Goal: Find specific page/section: Find specific page/section

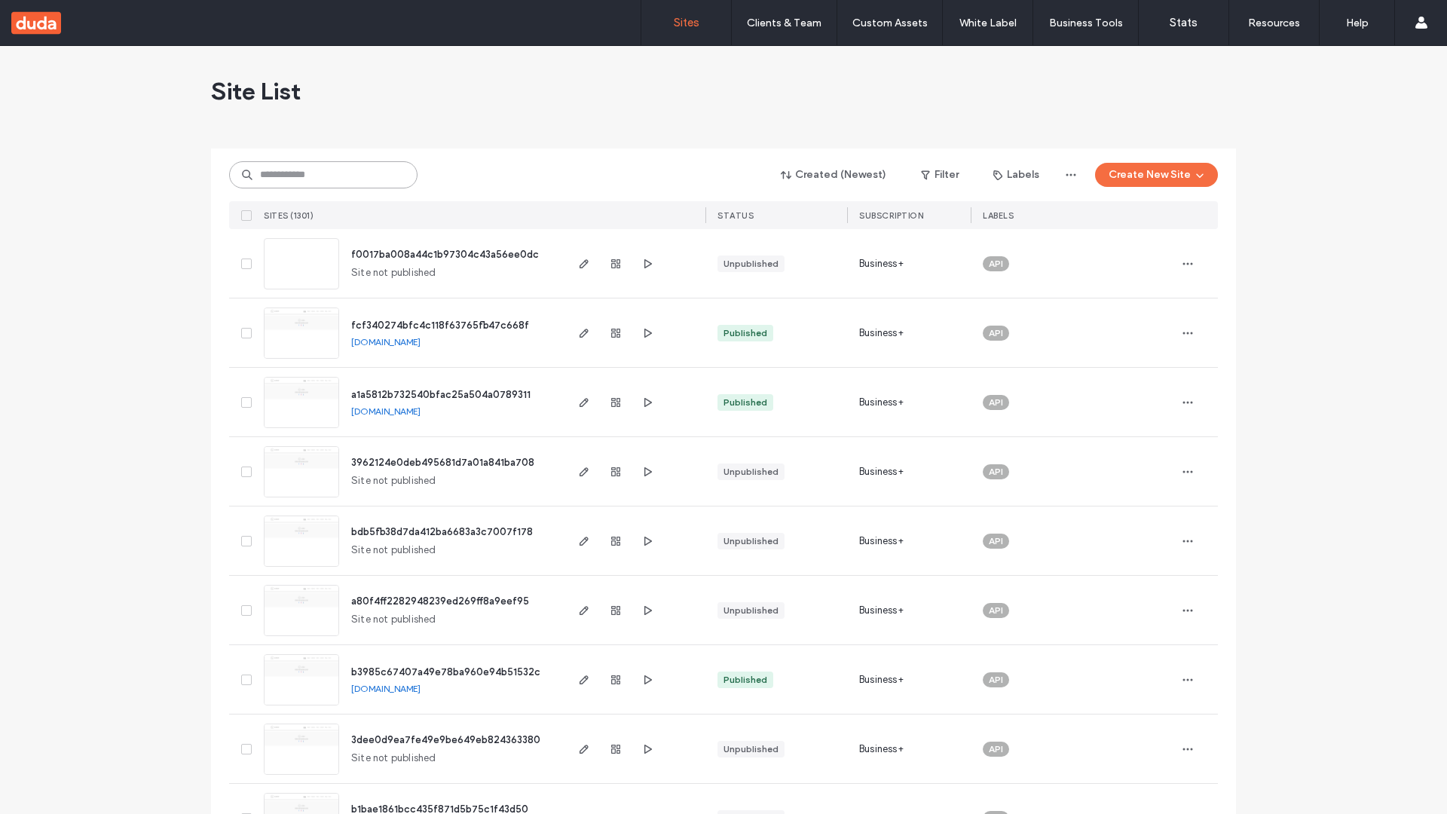
click at [323, 175] on input at bounding box center [323, 174] width 188 height 27
type input "**********"
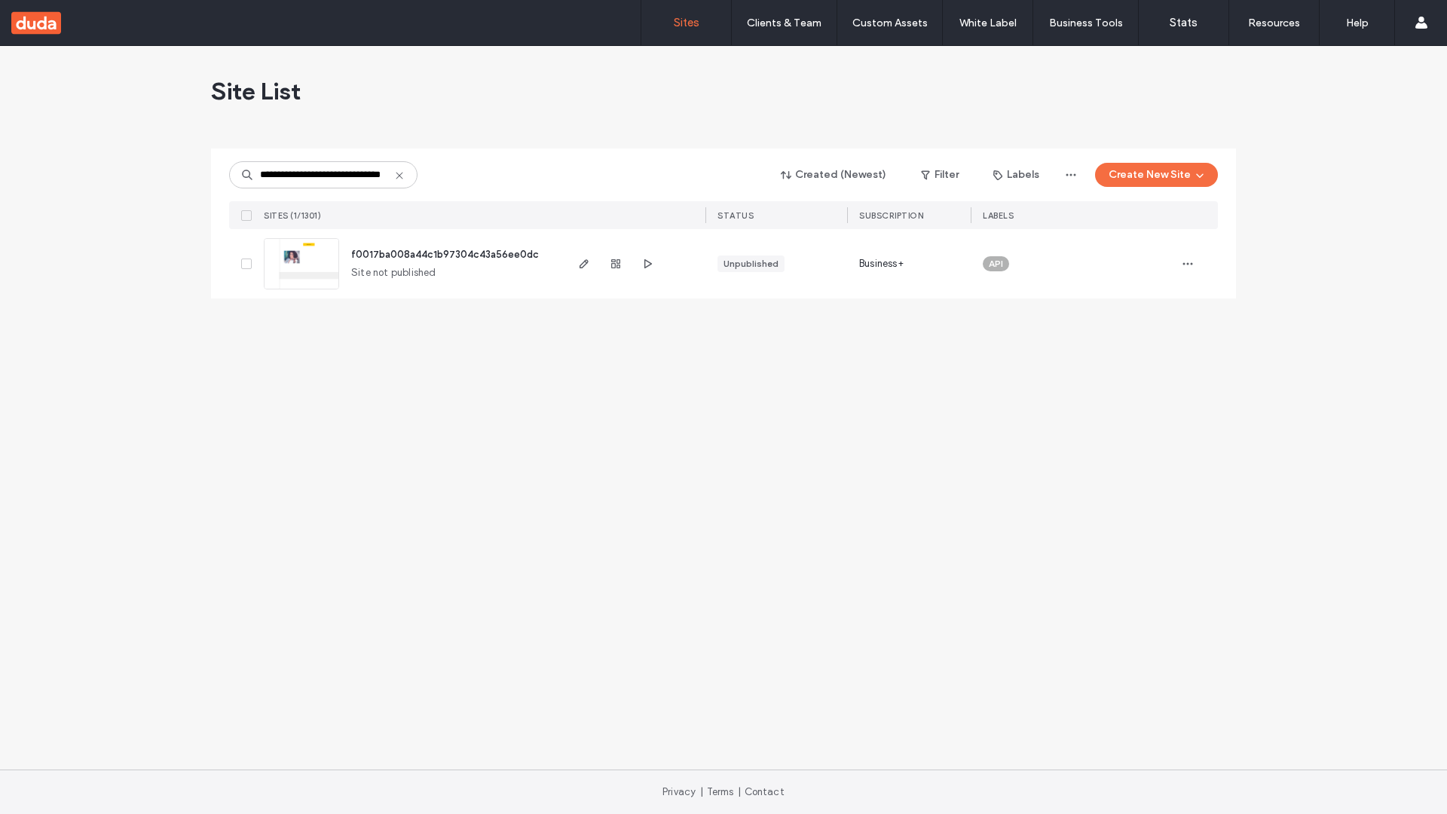
click at [446, 254] on span "f0017ba008a44c1b97304c43a56ee0dc" at bounding box center [445, 254] width 188 height 11
